Goal: Go to known website: Access a specific website the user already knows

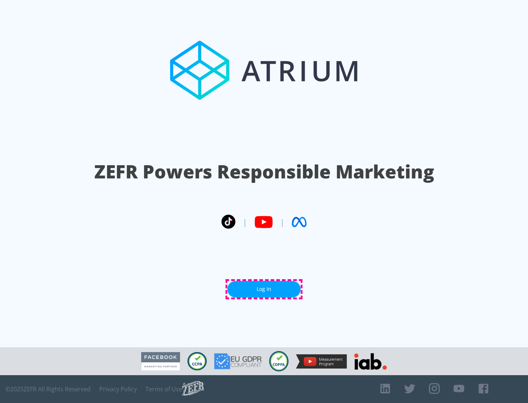
click at [264, 289] on link "Log In" at bounding box center [263, 289] width 73 height 16
